Goal: Communication & Community: Share content

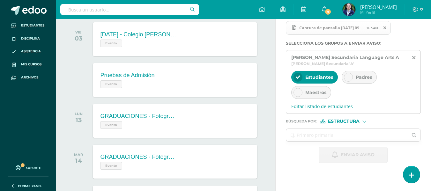
scroll to position [191, 0]
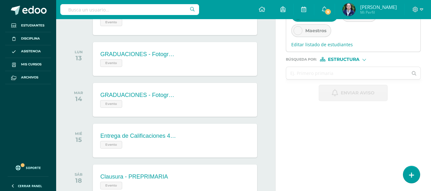
click at [331, 74] on input "text" at bounding box center [347, 73] width 122 height 12
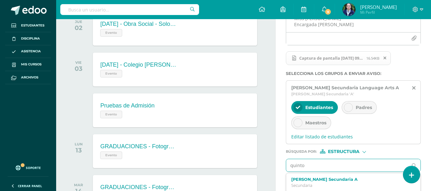
scroll to position [64, 0]
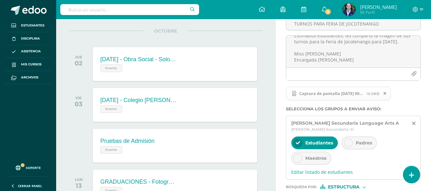
type input "quinto"
click at [317, 142] on span "Estudiantes" at bounding box center [319, 143] width 28 height 6
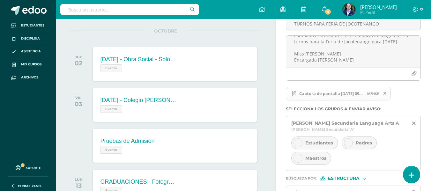
click at [313, 142] on span "Estudiantes" at bounding box center [319, 143] width 28 height 6
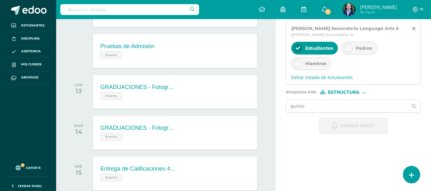
scroll to position [127, 0]
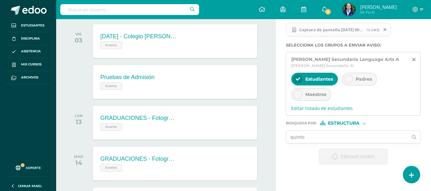
click at [414, 58] on icon at bounding box center [414, 59] width 4 height 5
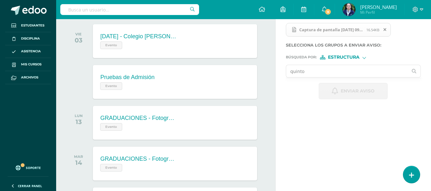
click at [325, 72] on input "quinto" at bounding box center [347, 71] width 122 height 12
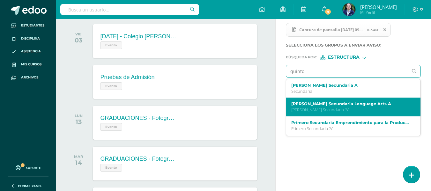
click at [317, 104] on label "[PERSON_NAME] Secundaria Language Arts A" at bounding box center [350, 103] width 119 height 5
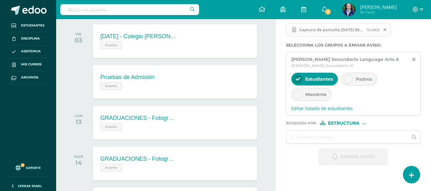
click at [425, 73] on div "Titulo : TURNOS PARA FERIA DE JOCOTENANGO Estimados estudiantes, les comparto l…" at bounding box center [352, 55] width 155 height 239
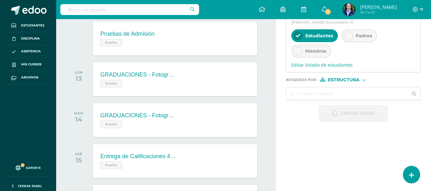
scroll to position [191, 0]
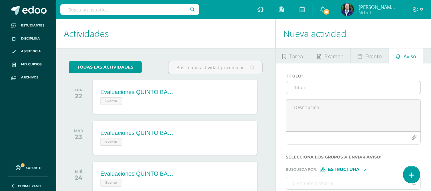
click at [301, 90] on input "Titulo :" at bounding box center [353, 87] width 134 height 12
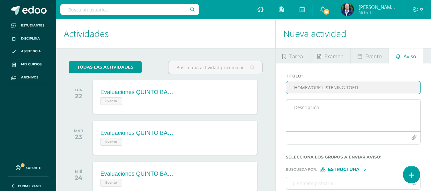
type input "HOMEWORK LISTENING TOEFL"
click at [301, 107] on textarea at bounding box center [353, 115] width 134 height 32
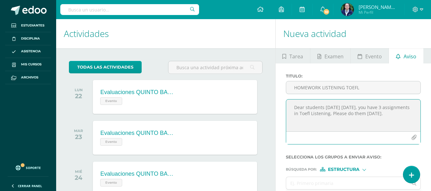
paste textarea "Today is Thursday, September 11th. You have three TOEFL Listening assignments d…"
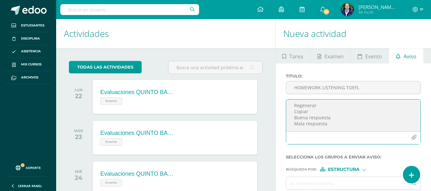
drag, startPoint x: 294, startPoint y: 106, endPoint x: 320, endPoint y: 143, distance: 46.0
click at [320, 143] on div "Today is Thursday, September 11th. You have three TOEFL Listening assignments d…" at bounding box center [353, 121] width 135 height 45
paste textarea
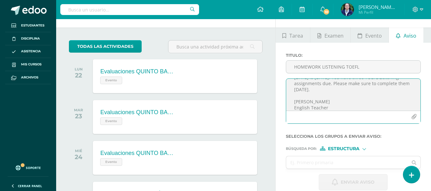
scroll to position [32, 0]
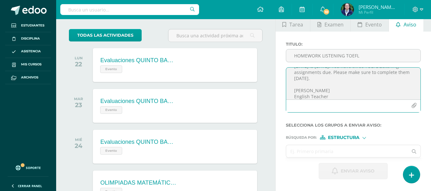
type textarea "Today is Thursday, September 11th. You have three TOEFL Listening assignments d…"
click at [310, 151] on input "text" at bounding box center [347, 151] width 122 height 12
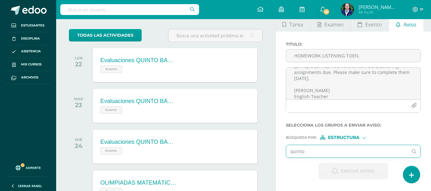
type input "quinto"
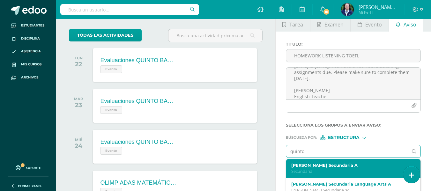
click at [311, 171] on p "Secundaria" at bounding box center [350, 171] width 119 height 5
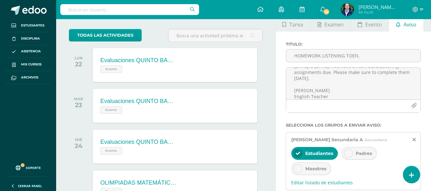
click at [347, 152] on icon at bounding box center [348, 153] width 4 height 4
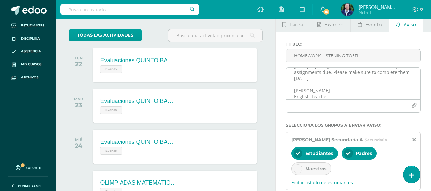
click at [317, 86] on textarea "Today is Thursday, September 11th. You have three TOEFL Listening assignments d…" at bounding box center [353, 84] width 134 height 32
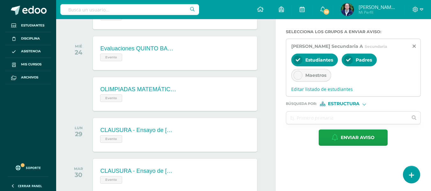
scroll to position [159, 0]
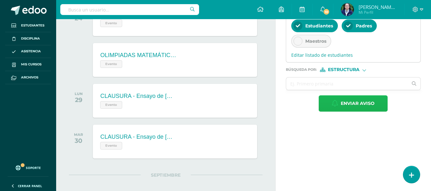
click at [327, 104] on button "Enviar aviso" at bounding box center [352, 103] width 69 height 16
